Goal: Information Seeking & Learning: Learn about a topic

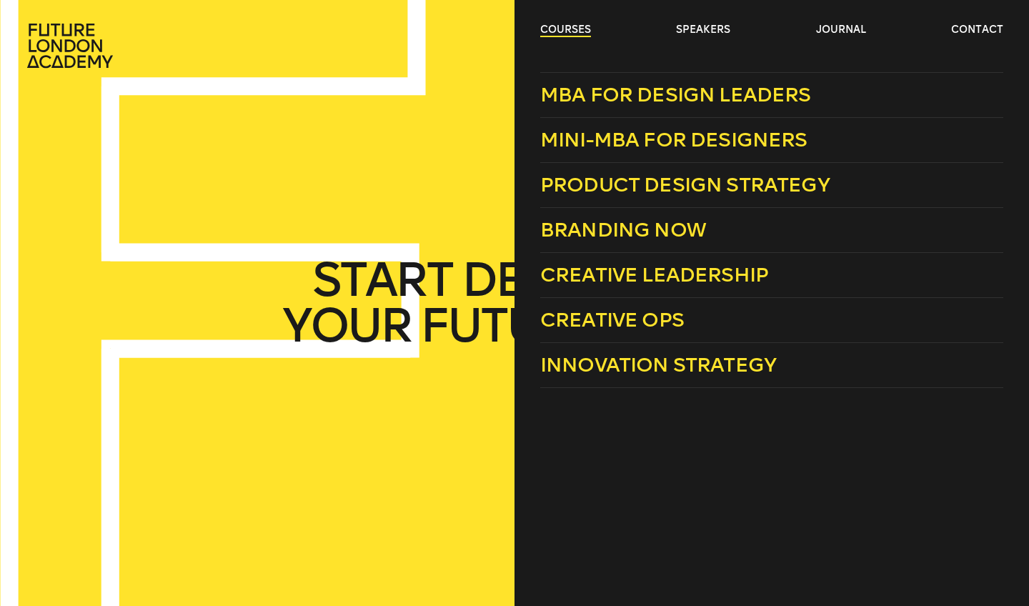
click at [569, 36] on link "courses" at bounding box center [565, 30] width 51 height 14
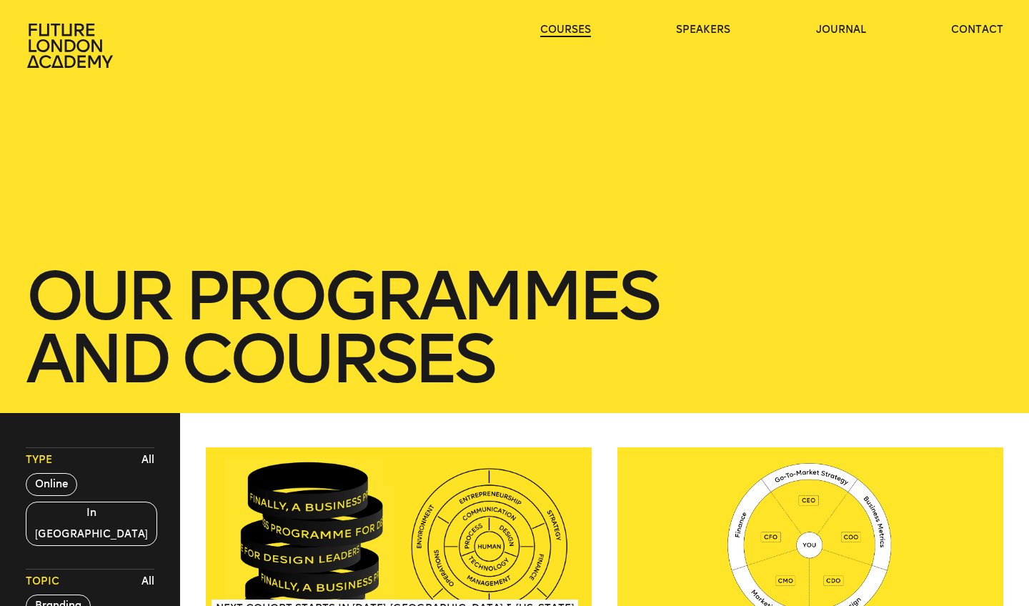
click at [569, 36] on link "courses" at bounding box center [565, 30] width 51 height 14
click at [718, 30] on link "speakers" at bounding box center [703, 30] width 54 height 14
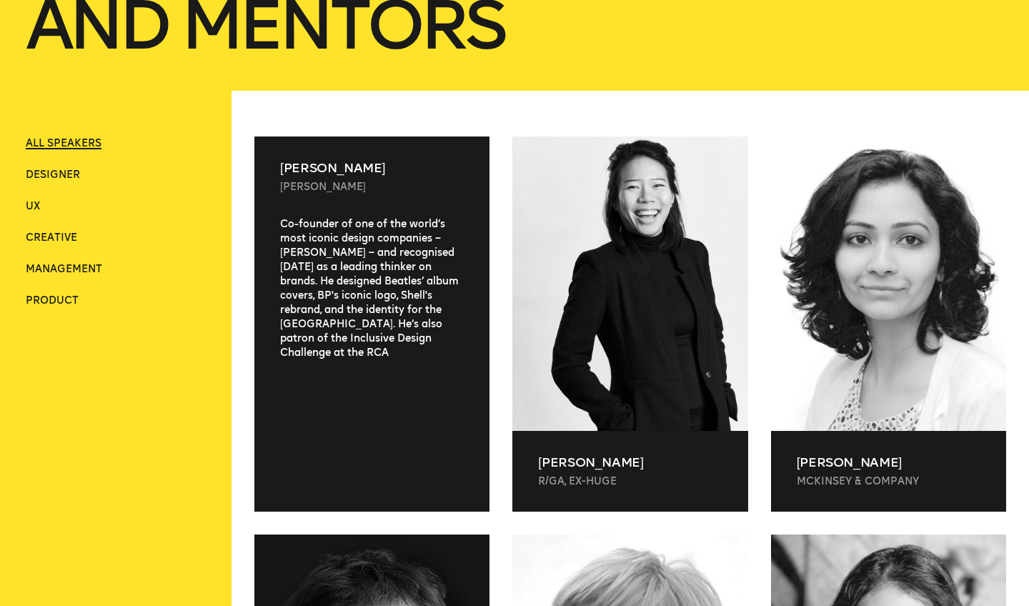
scroll to position [334, 0]
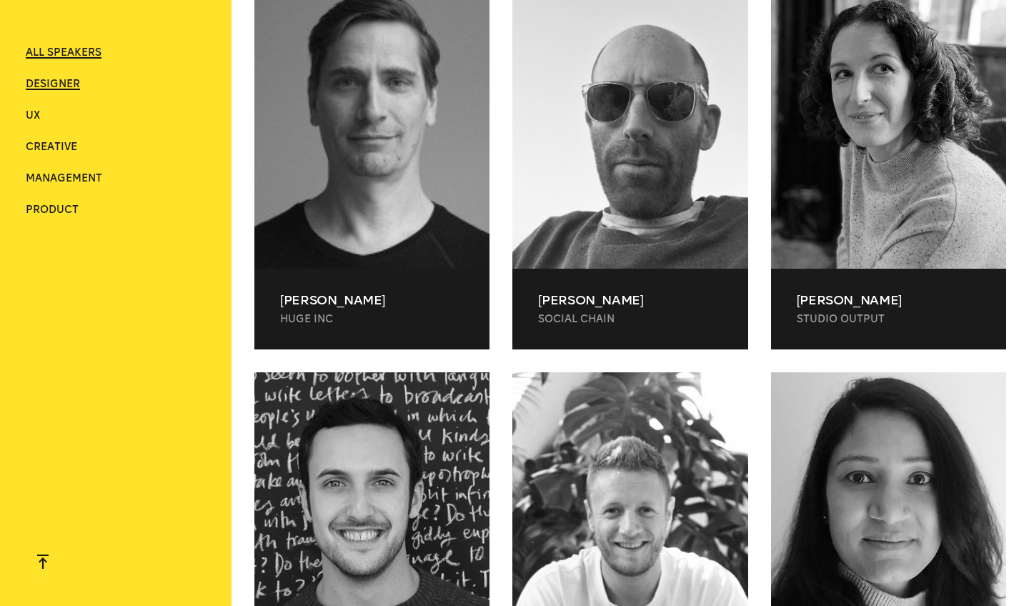
click at [70, 89] on span "Designer" at bounding box center [53, 84] width 54 height 12
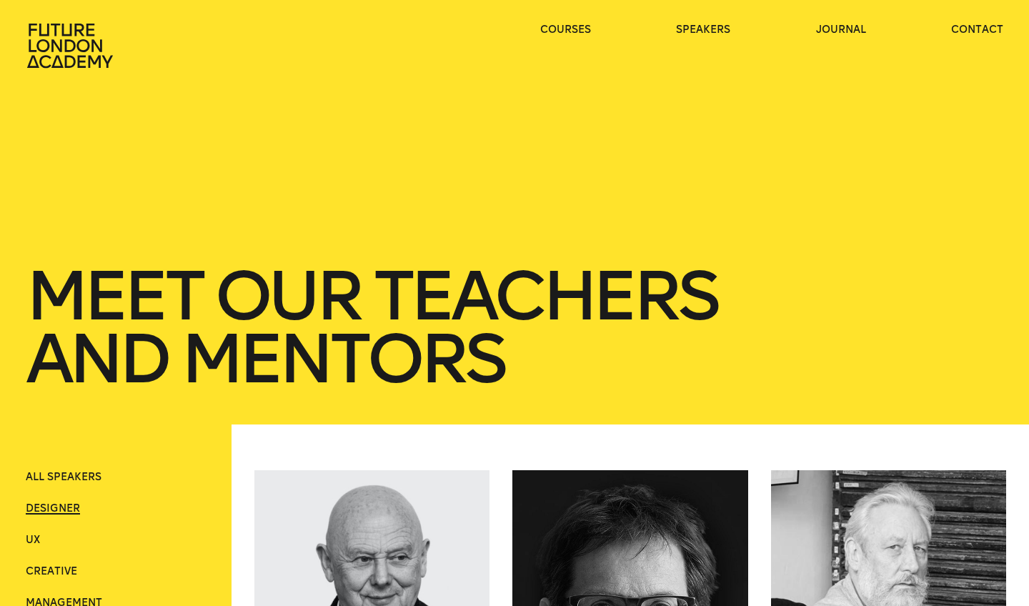
scroll to position [0, 0]
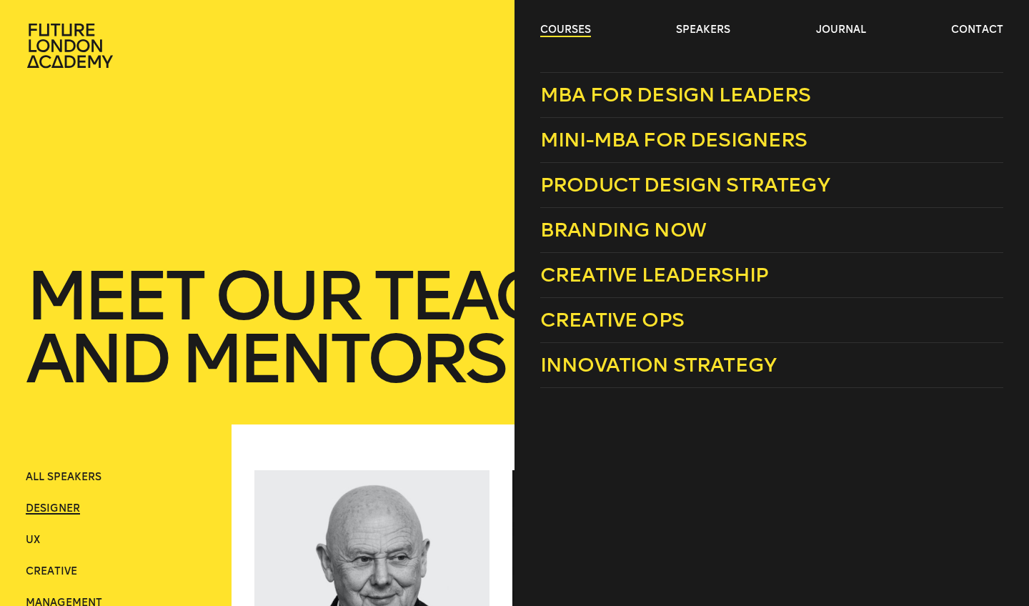
click at [550, 31] on link "courses" at bounding box center [565, 30] width 51 height 14
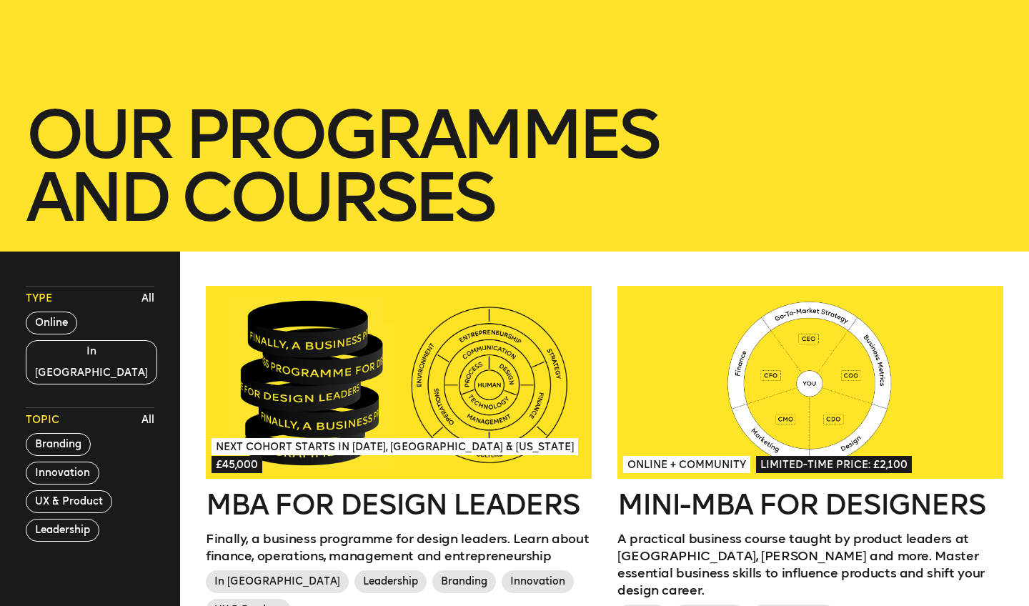
scroll to position [51, 0]
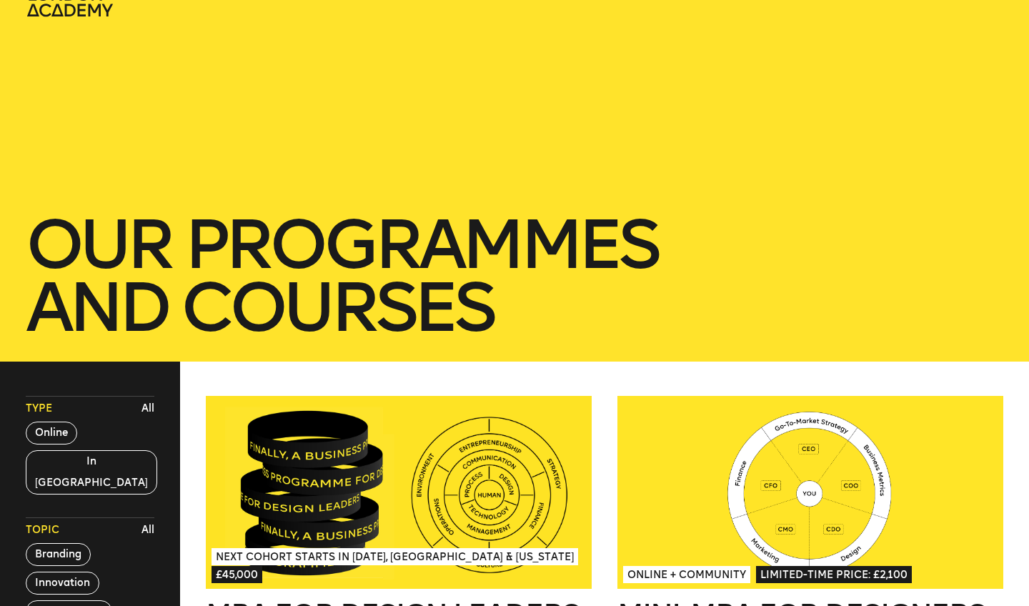
click at [61, 19] on div "our Programmes and courses" at bounding box center [514, 155] width 1029 height 413
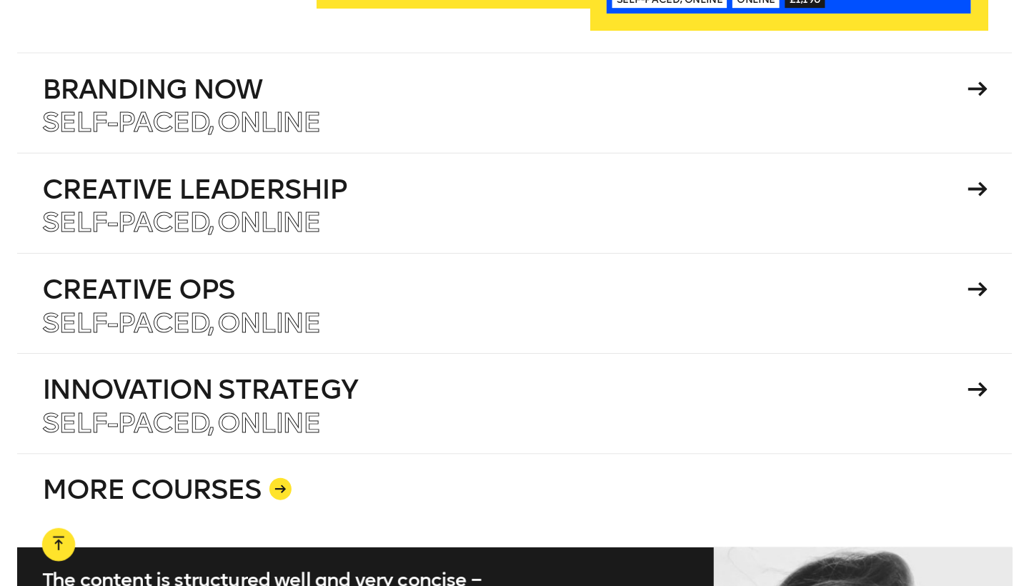
scroll to position [2667, 0]
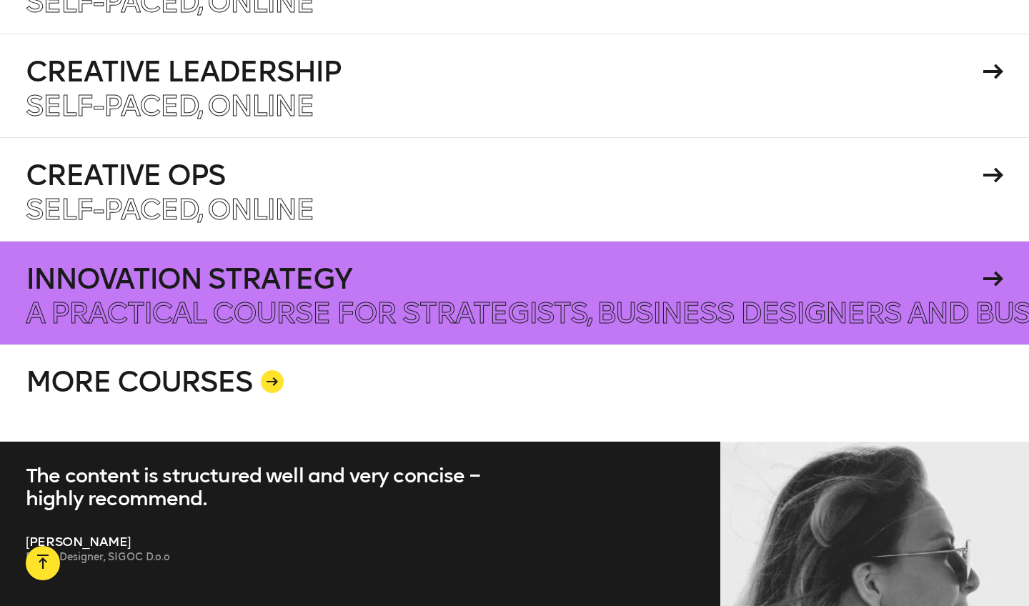
click at [368, 272] on h4 "Innovation Strategy" at bounding box center [502, 278] width 953 height 29
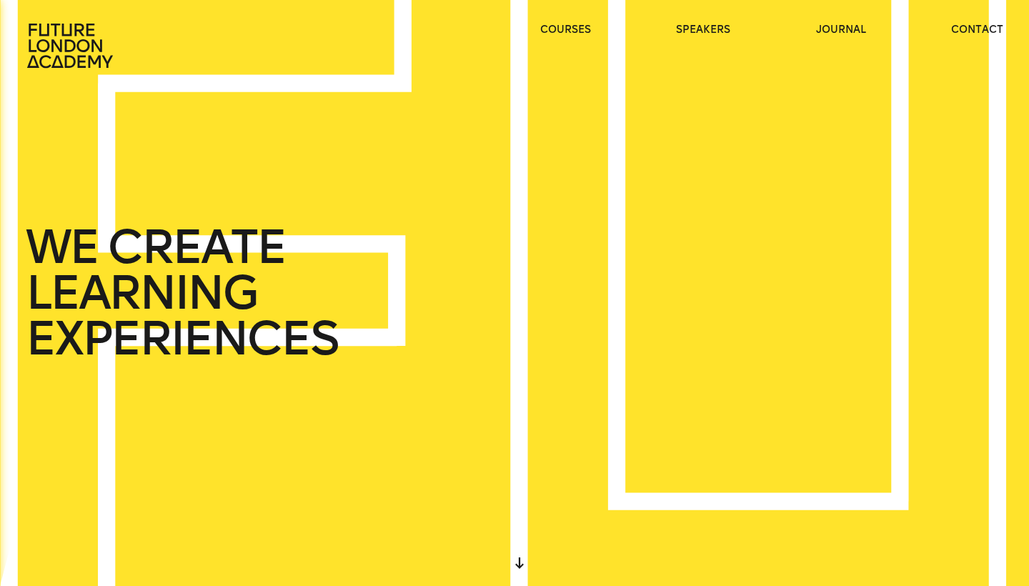
scroll to position [0, 0]
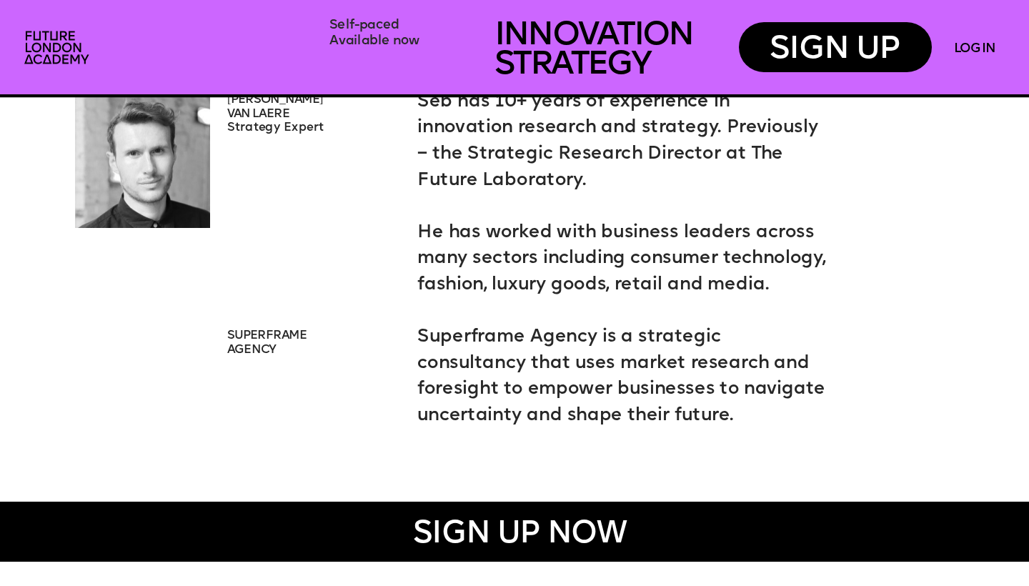
scroll to position [2812, 0]
